Goal: Information Seeking & Learning: Find specific fact

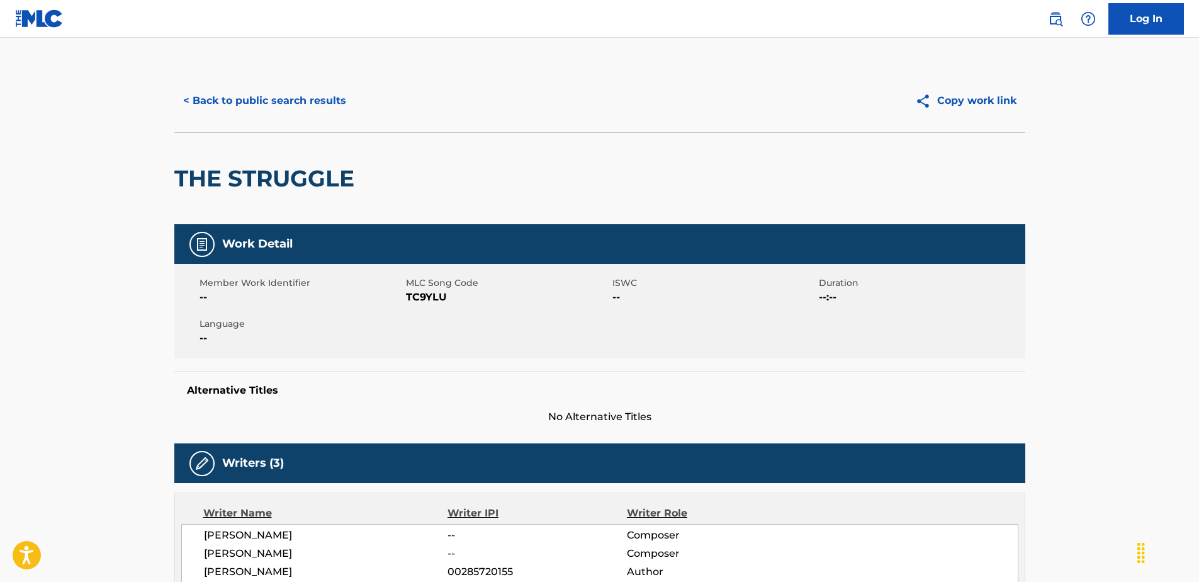
click at [285, 108] on button "< Back to public search results" at bounding box center [264, 100] width 181 height 31
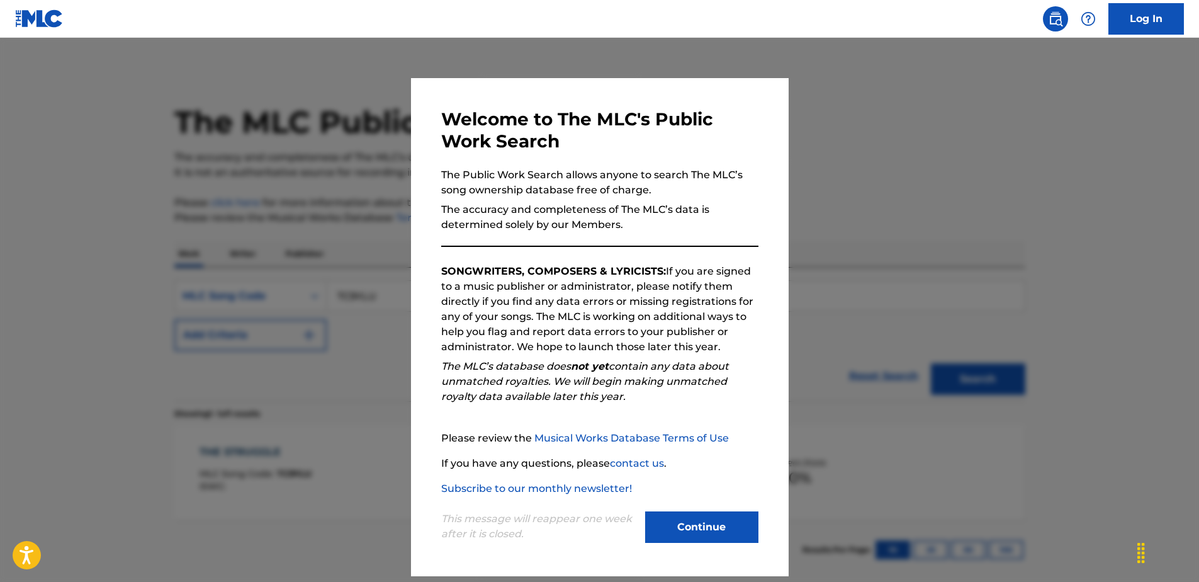
click at [371, 379] on div at bounding box center [599, 329] width 1199 height 582
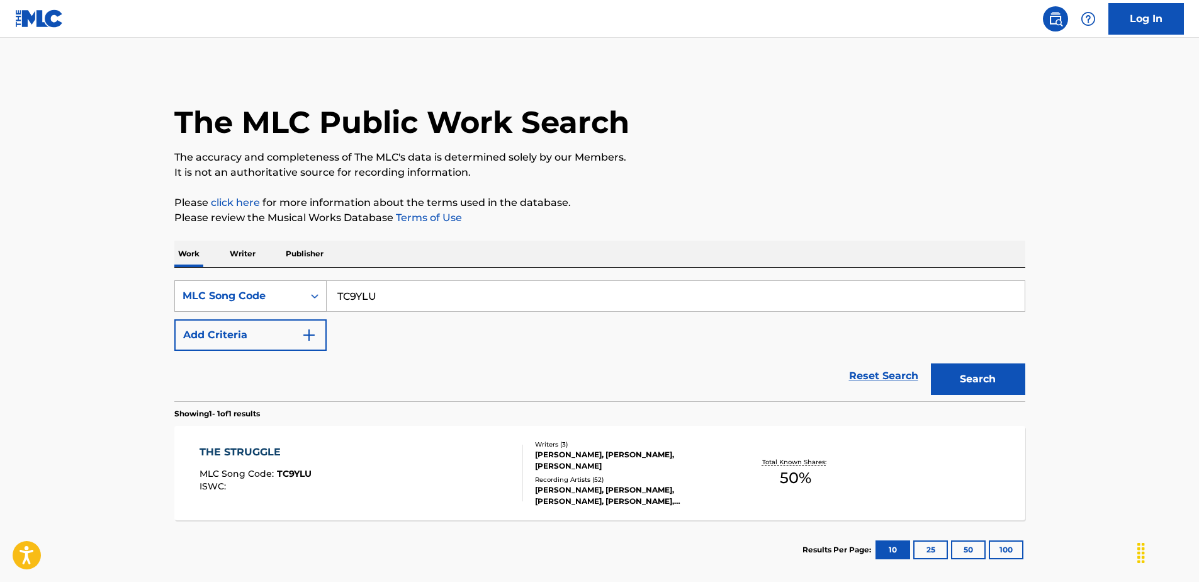
drag, startPoint x: 388, startPoint y: 298, endPoint x: 312, endPoint y: 286, distance: 77.1
click at [312, 286] on div "SearchWithCriteria171334fc-6282-4e9c-9bab-55529f90c5de MLC Song Code TC9YLU" at bounding box center [599, 295] width 851 height 31
paste input "HVA6CR"
type input "HVA6CR"
click at [958, 382] on button "Search" at bounding box center [978, 378] width 94 height 31
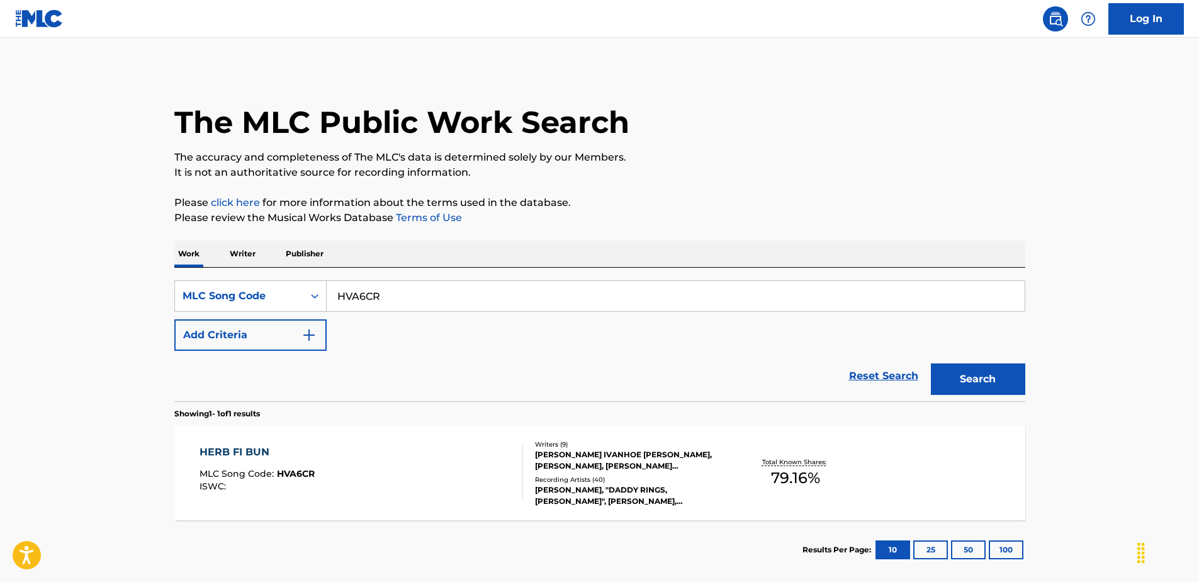
click at [376, 470] on div "HERB FI BUN MLC Song Code : HVA6CR ISWC :" at bounding box center [361, 472] width 323 height 57
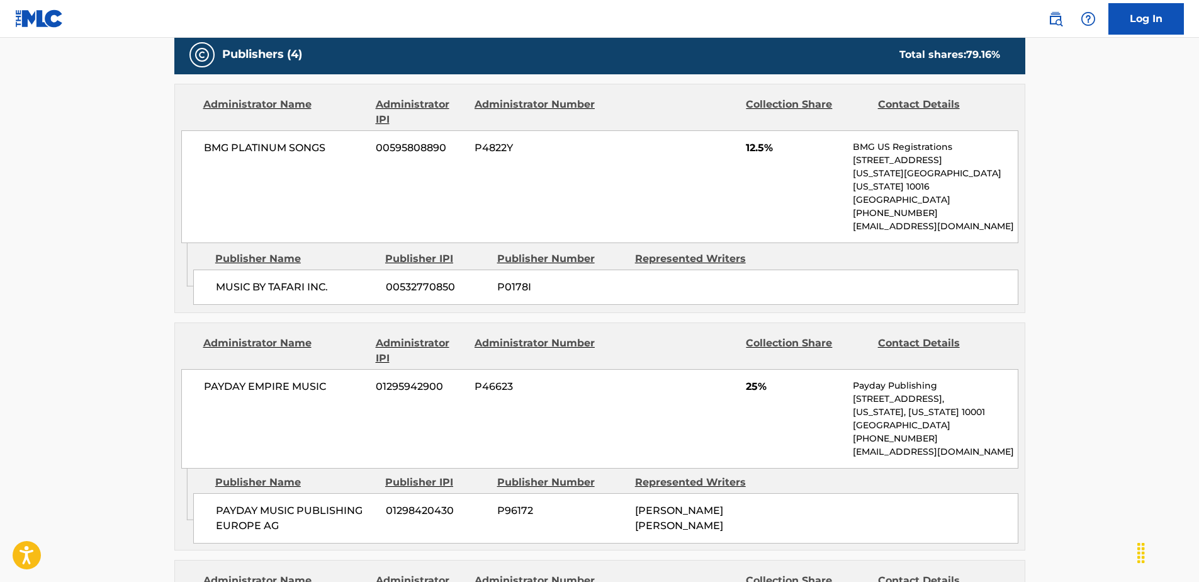
scroll to position [755, 0]
